Goal: Task Accomplishment & Management: Manage account settings

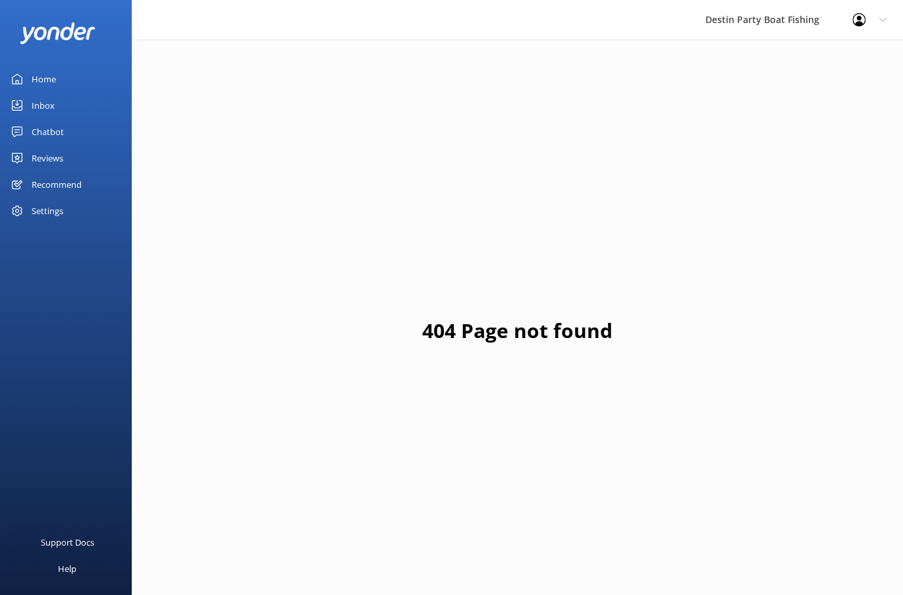
click at [86, 66] on link "Home" at bounding box center [66, 79] width 132 height 26
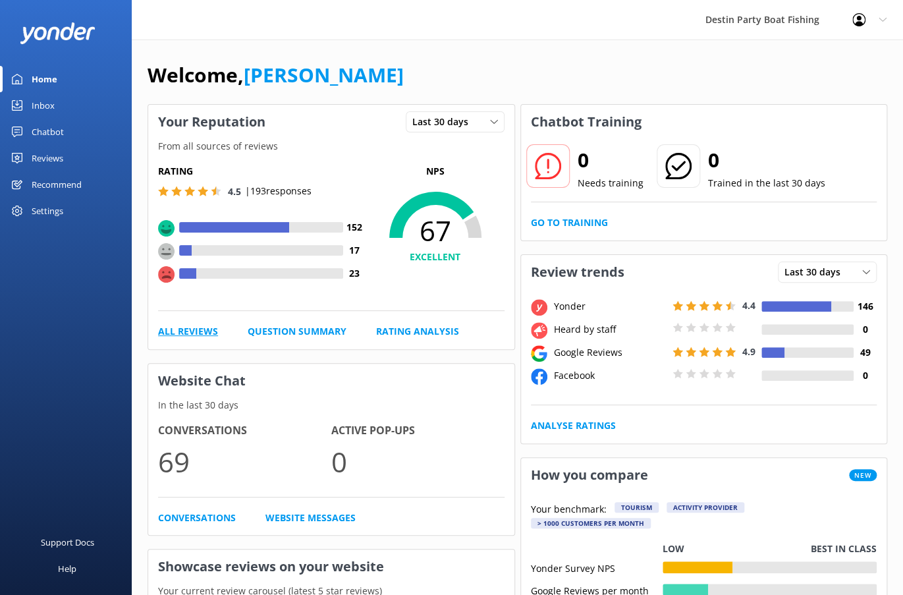
click at [198, 330] on link "All Reviews" at bounding box center [188, 331] width 60 height 14
